Goal: Information Seeking & Learning: Learn about a topic

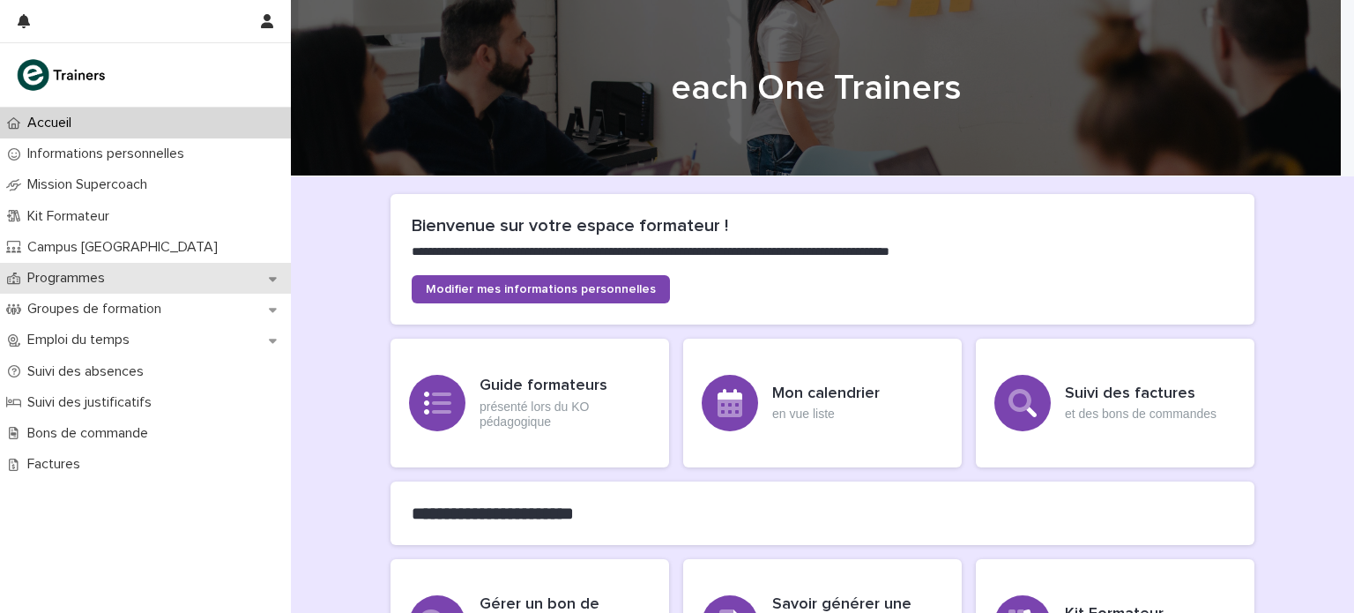
click at [108, 274] on p "Programmes" at bounding box center [69, 278] width 99 height 17
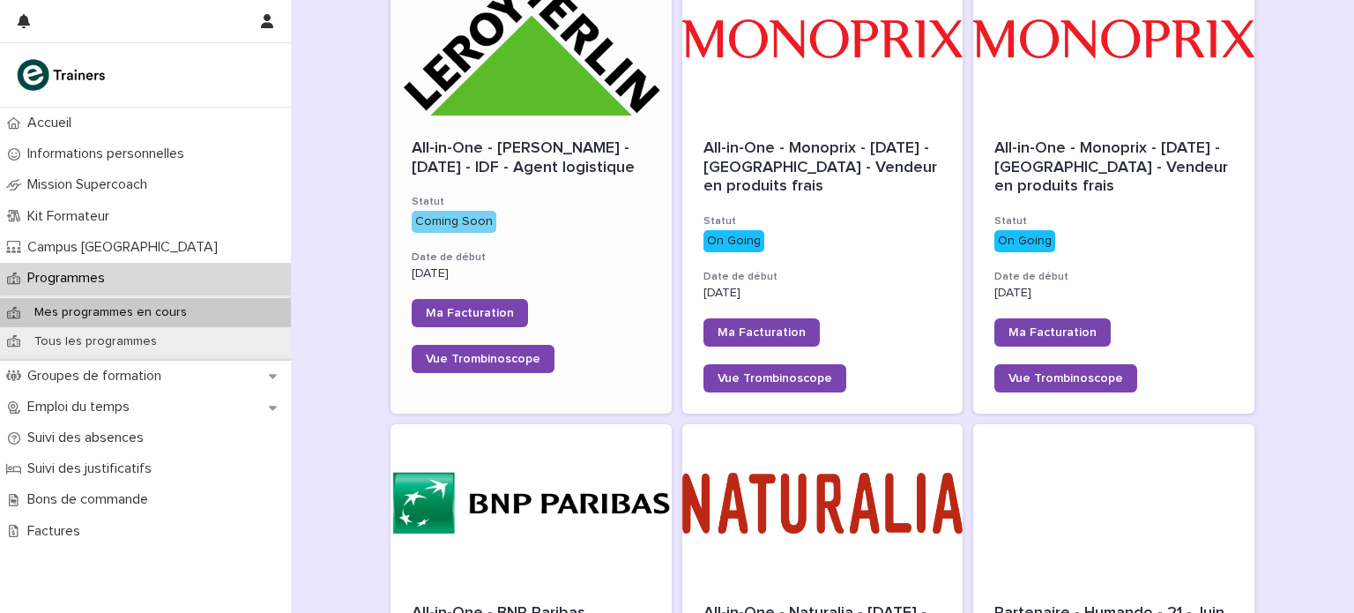
scroll to position [295, 0]
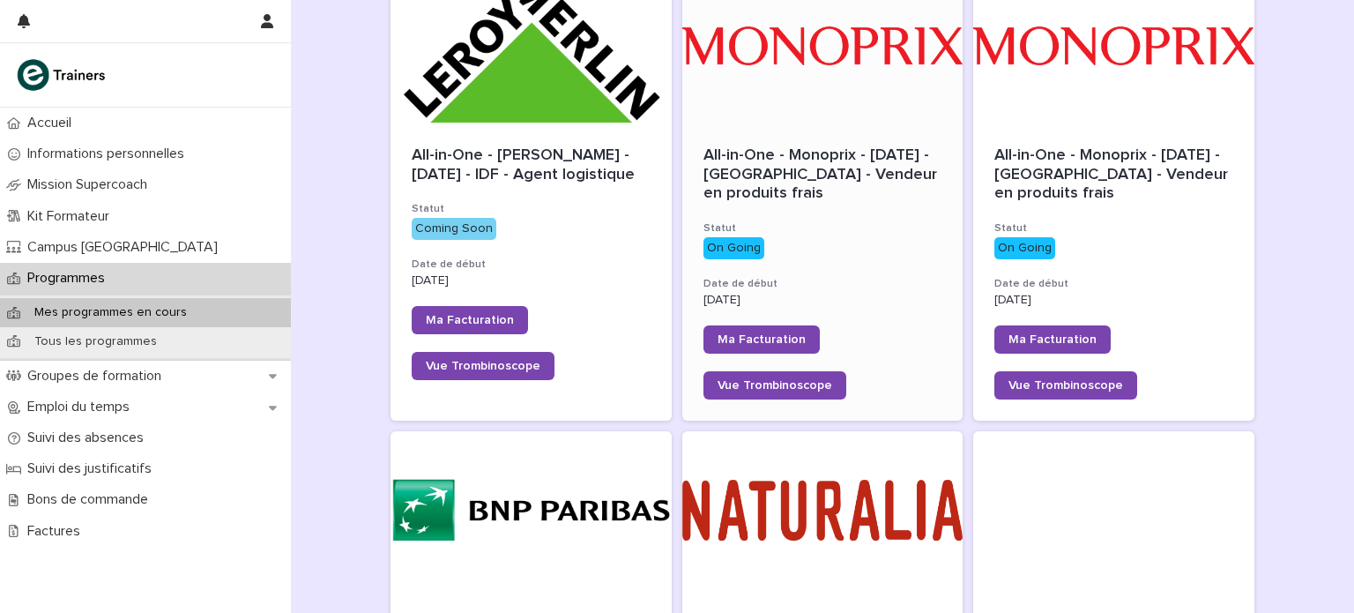
click at [789, 193] on span "All-in-One - Monoprix - [DATE] - [GEOGRAPHIC_DATA] - Vendeur en produits frais" at bounding box center [823, 174] width 238 height 54
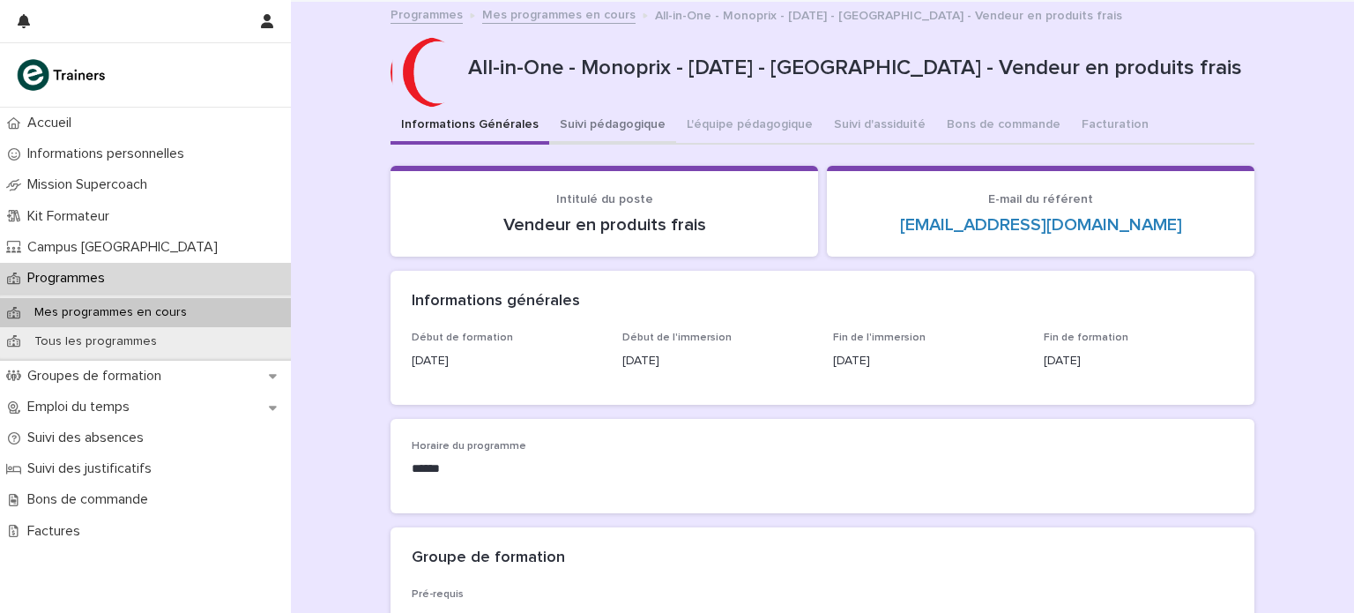
click at [624, 126] on button "Suivi pédagogique" at bounding box center [612, 126] width 127 height 37
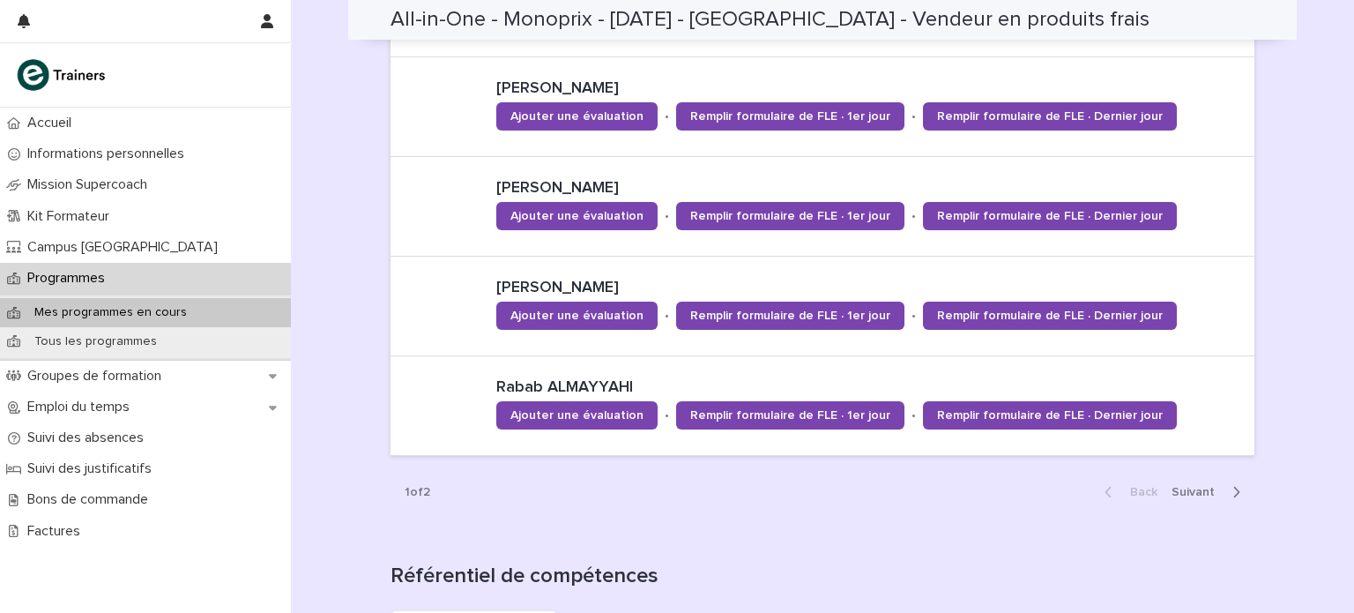
scroll to position [1259, 0]
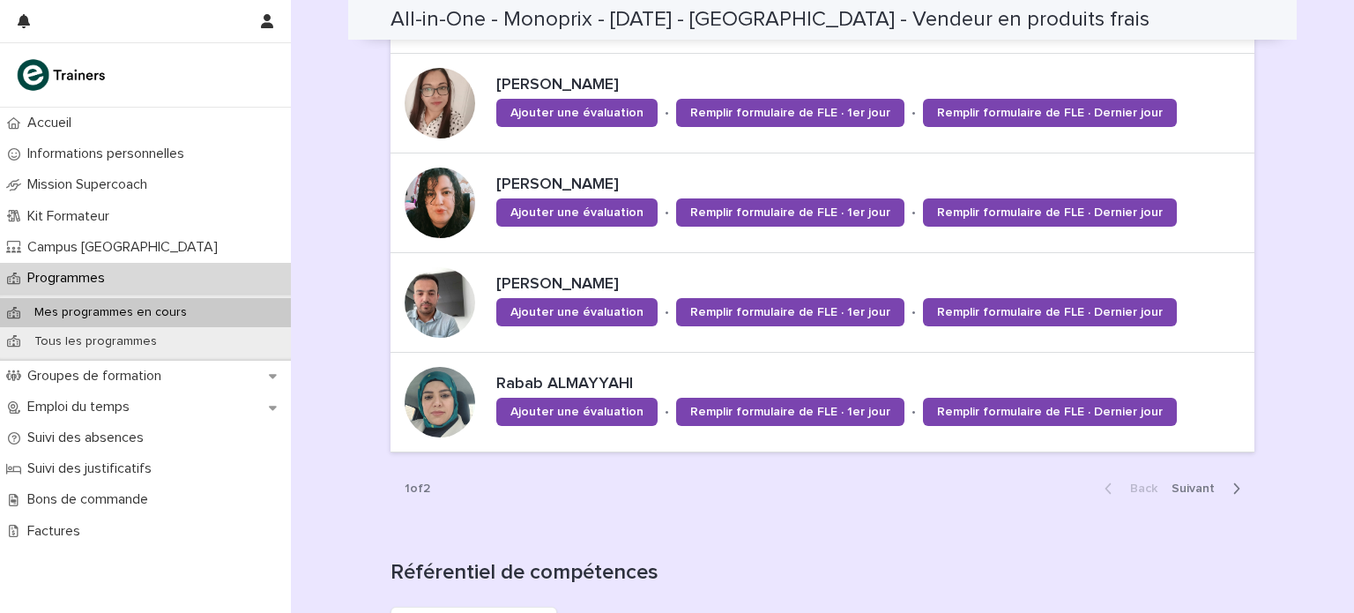
click at [1184, 496] on div "Back Next" at bounding box center [1173, 488] width 164 height 44
click at [1175, 486] on span "Next" at bounding box center [1199, 488] width 54 height 12
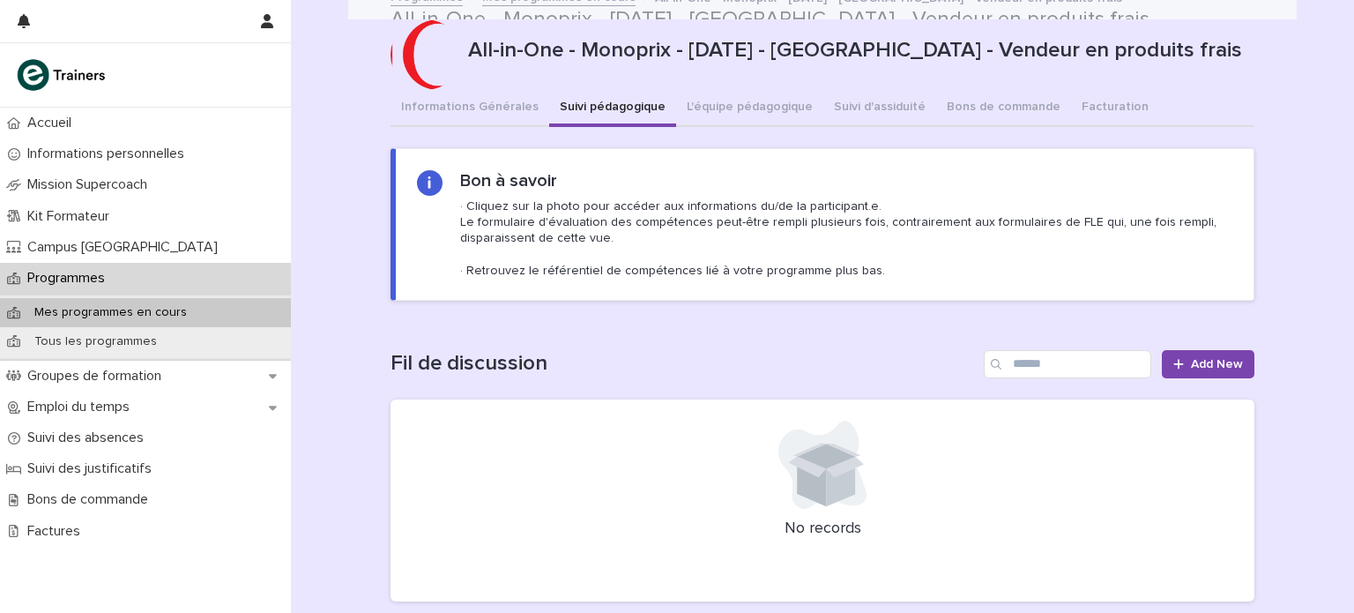
scroll to position [8, 0]
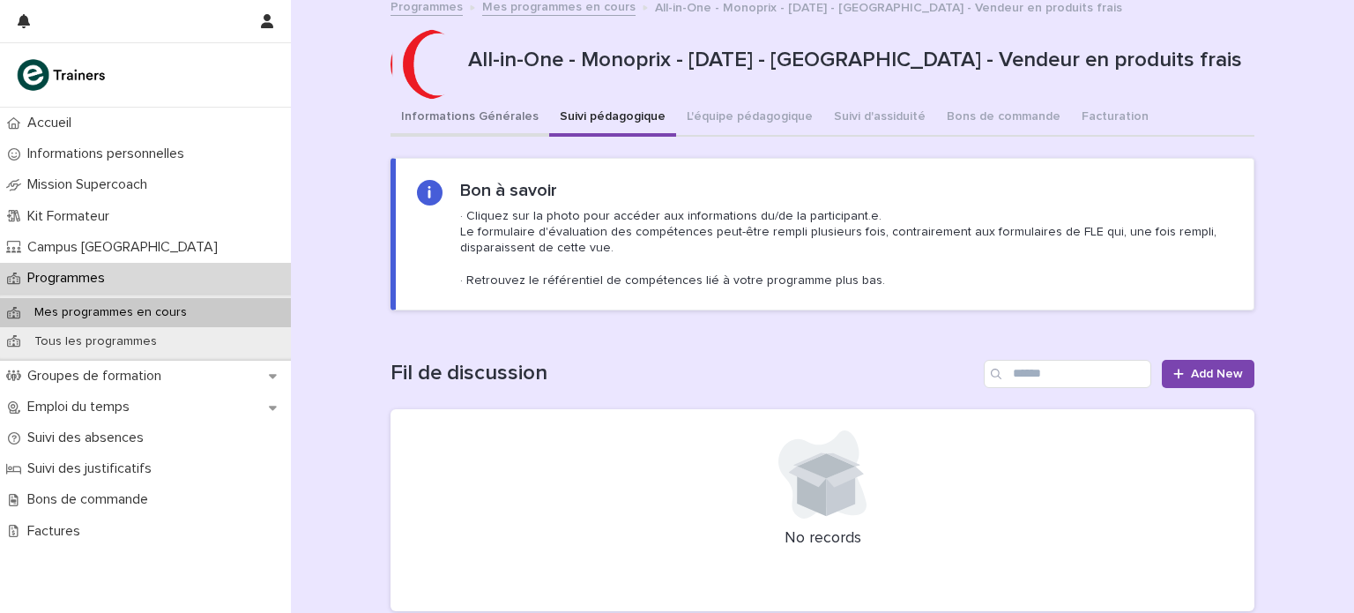
click at [478, 123] on button "Informations Générales" at bounding box center [470, 118] width 159 height 37
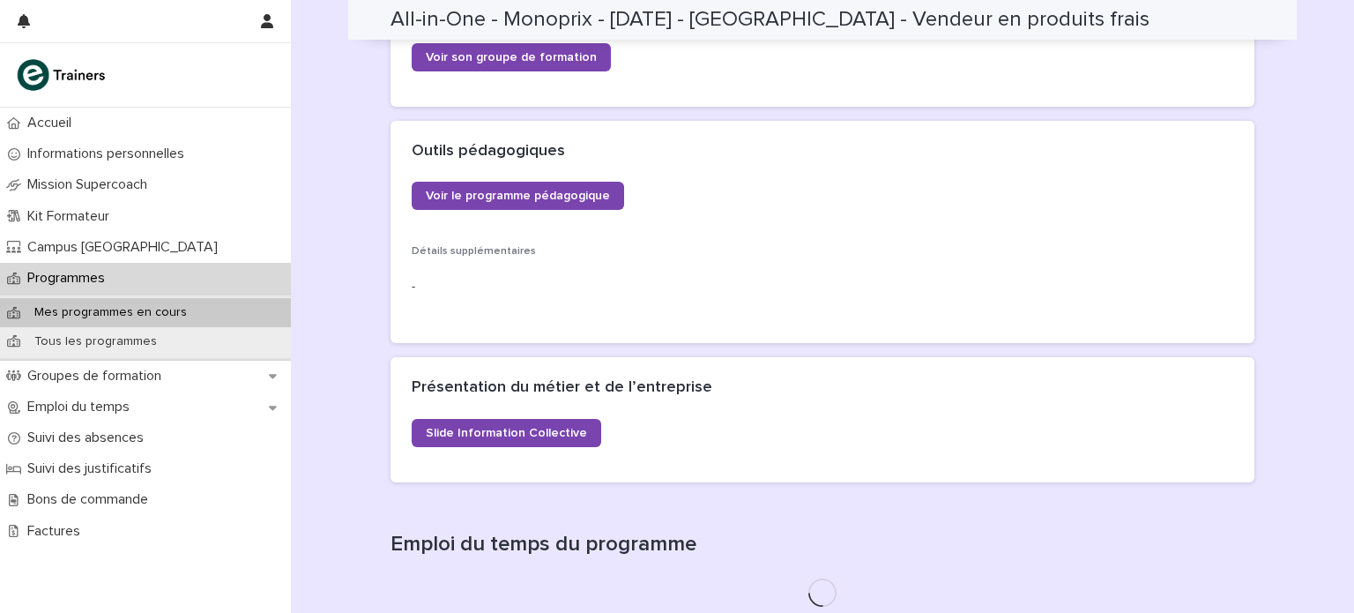
scroll to position [832, 0]
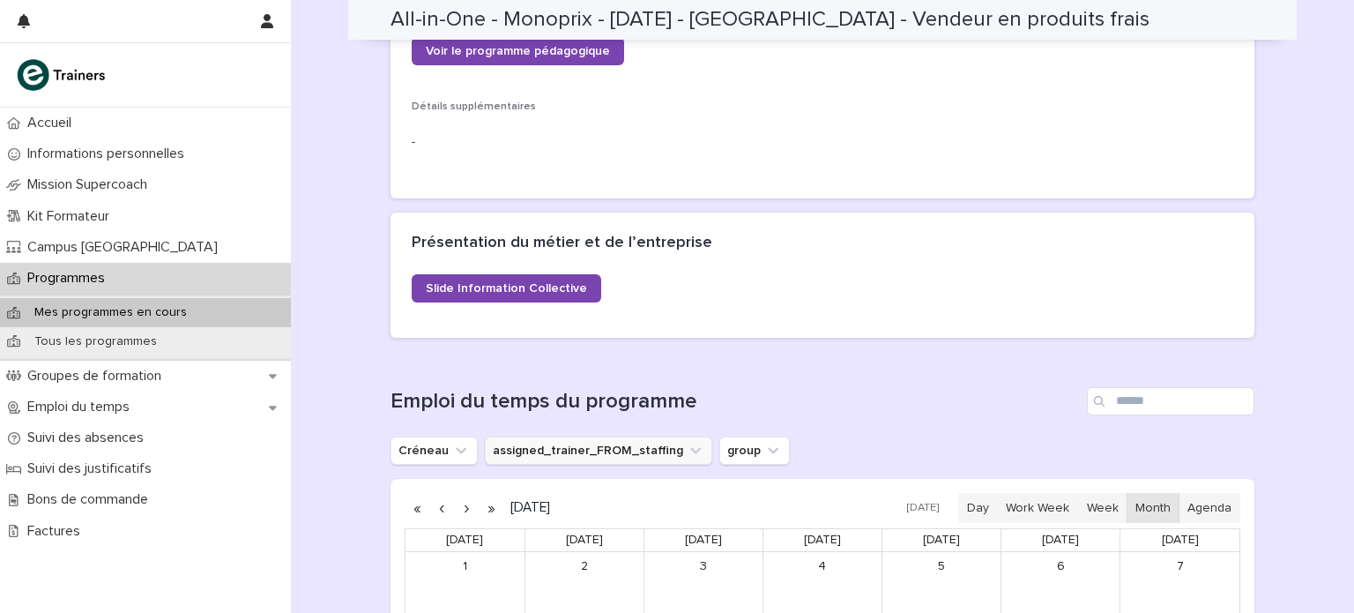
click at [513, 449] on button "assigned_trainer_FROM_staffing" at bounding box center [598, 450] width 227 height 28
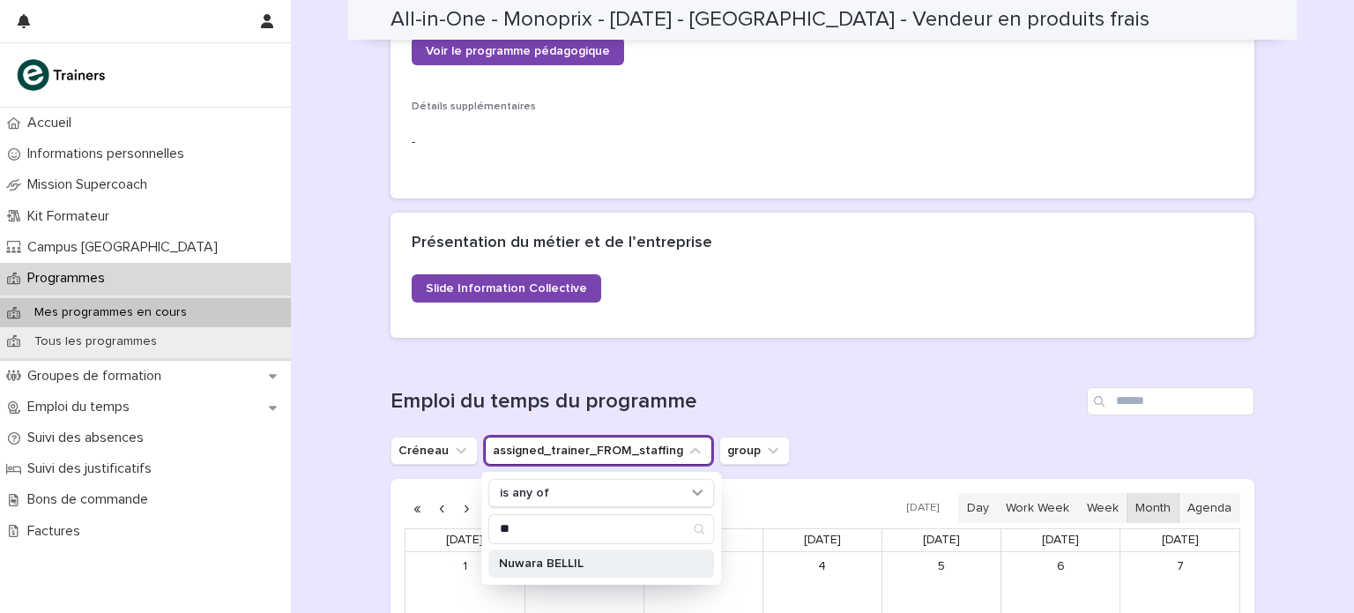
type input "**"
click at [567, 560] on p "Nuwara BELLIL" at bounding box center [592, 563] width 187 height 12
click at [901, 391] on h1 "Emploi du temps du programme" at bounding box center [736, 402] width 690 height 26
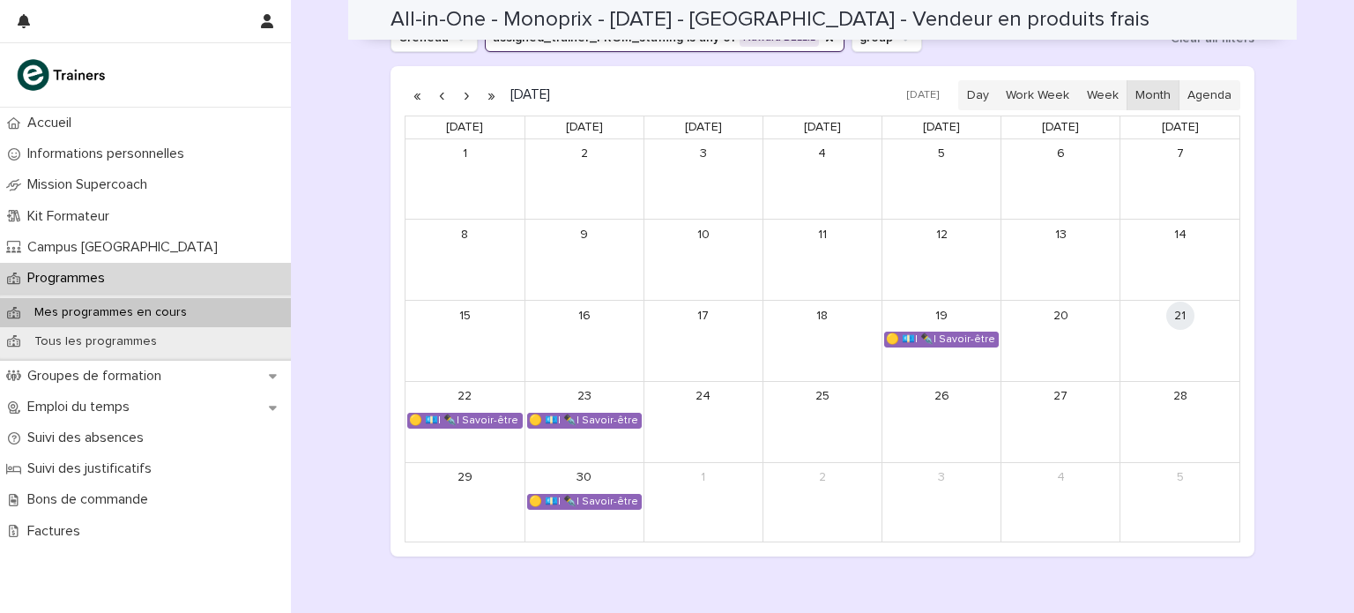
scroll to position [1246, 0]
click at [466, 422] on div "🟡 💶| ✒️| Savoir-être métier - Collaboration et dynamique d'équipe dans un espac…" at bounding box center [465, 420] width 114 height 14
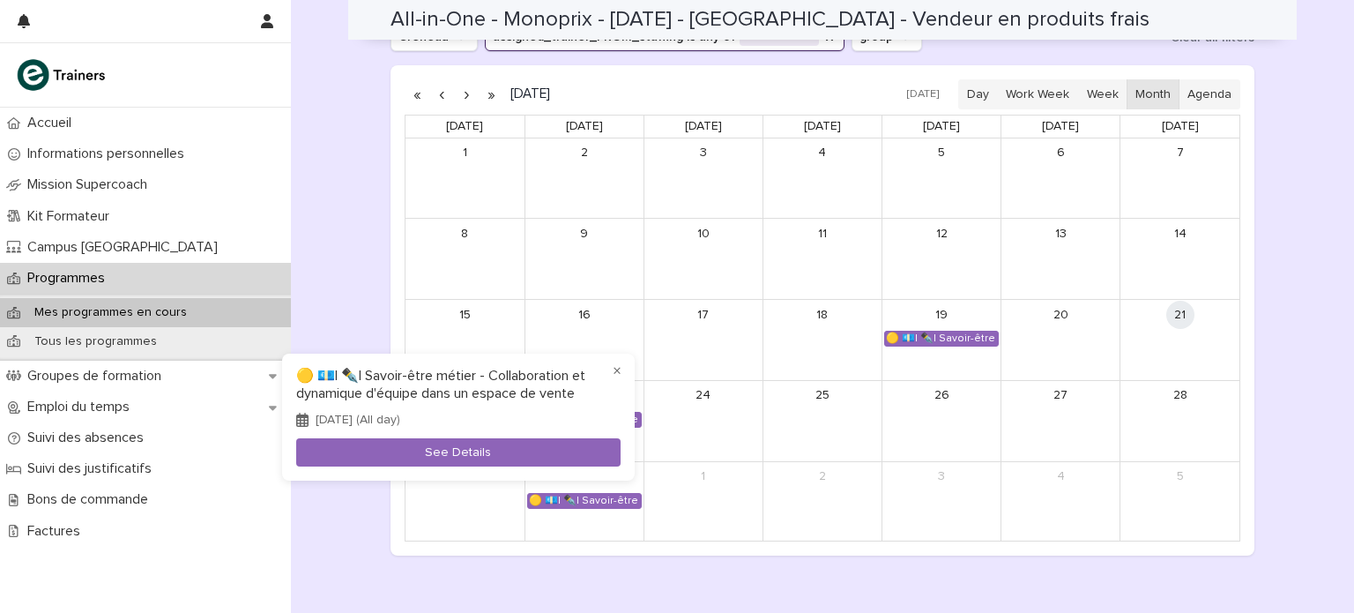
click at [152, 503] on div at bounding box center [677, 306] width 1354 height 613
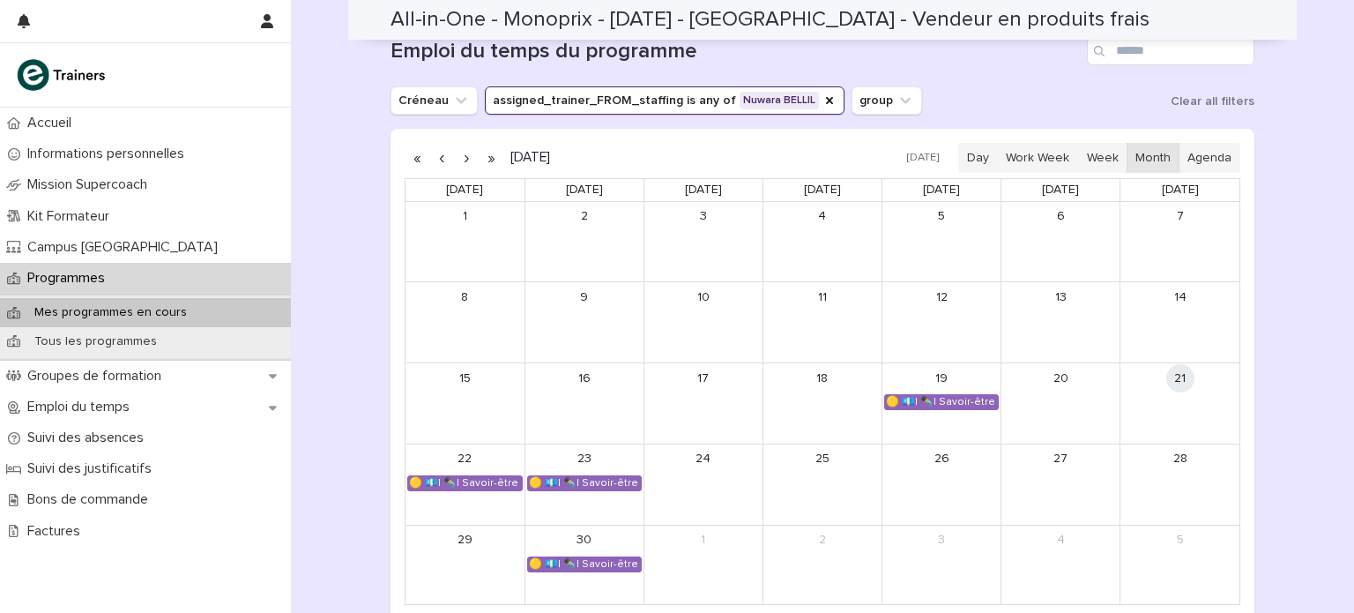
scroll to position [1340, 0]
